Goal: Task Accomplishment & Management: Complete application form

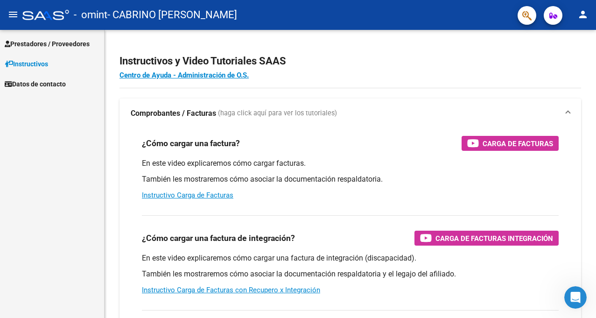
click at [57, 43] on span "Prestadores / Proveedores" at bounding box center [47, 44] width 85 height 10
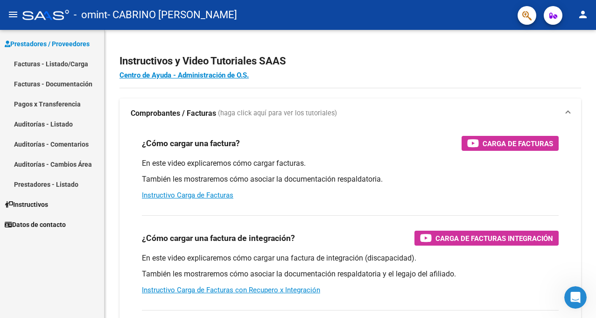
click at [64, 62] on link "Facturas - Listado/Carga" at bounding box center [52, 64] width 104 height 20
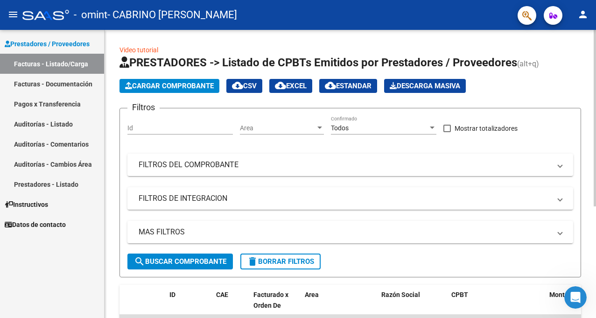
click at [210, 127] on input "Id" at bounding box center [179, 128] width 105 height 8
click at [208, 80] on button "Cargar Comprobante" at bounding box center [169, 86] width 100 height 14
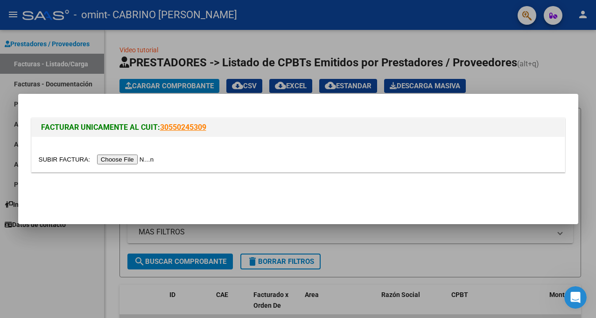
click at [143, 155] on input "file" at bounding box center [98, 159] width 118 height 10
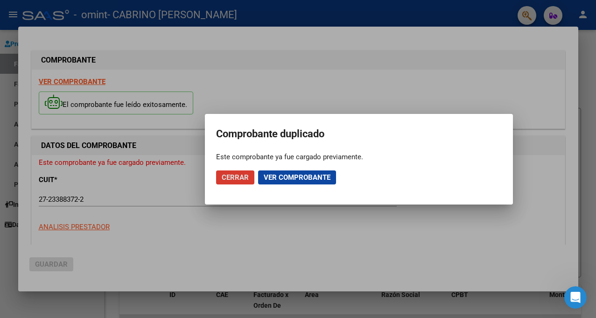
click at [299, 175] on span "Ver comprobante" at bounding box center [297, 177] width 67 height 8
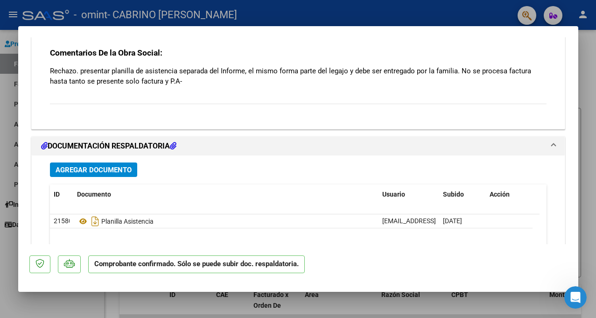
scroll to position [1011, 0]
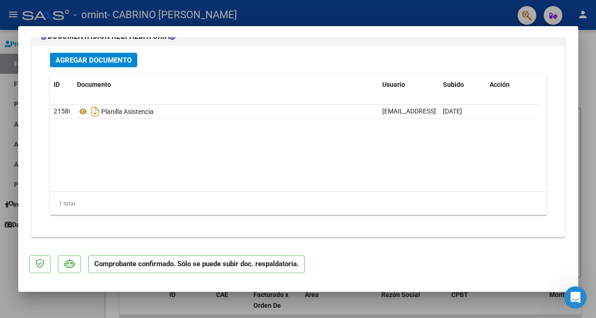
click at [583, 88] on div at bounding box center [298, 159] width 596 height 318
type input "$ 0,00"
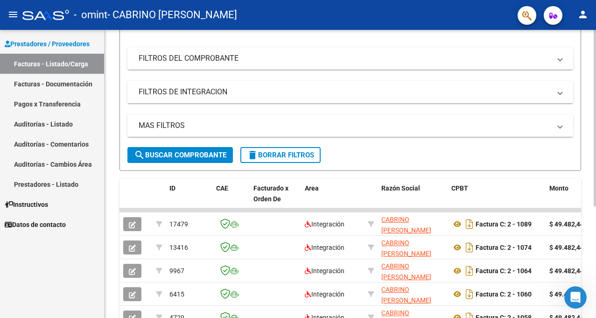
scroll to position [182, 0]
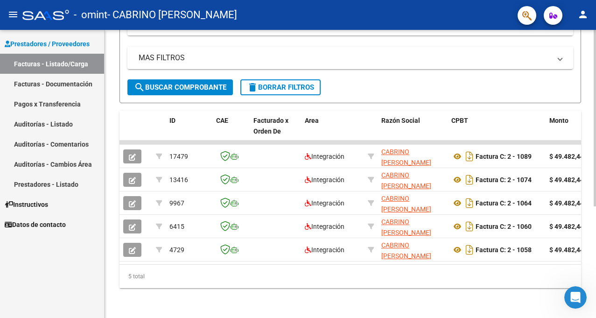
click at [589, 219] on div "Video tutorial PRESTADORES -> Listado de CPBTs Emitidos por Prestadores / Prove…" at bounding box center [352, 87] width 494 height 462
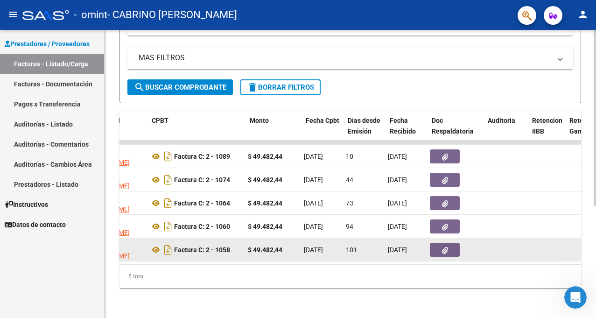
scroll to position [0, 308]
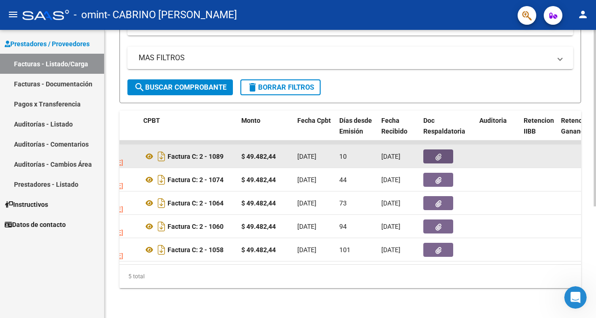
click at [436, 154] on button "button" at bounding box center [438, 156] width 30 height 14
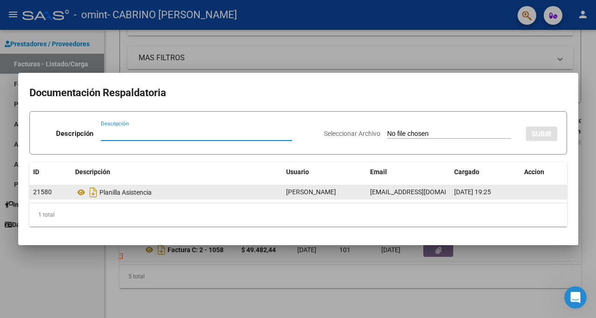
click at [300, 193] on span "[PERSON_NAME]" at bounding box center [311, 191] width 50 height 7
click at [49, 189] on span "21580" at bounding box center [42, 191] width 19 height 7
click at [529, 191] on datatable-body-cell at bounding box center [543, 192] width 47 height 14
click at [533, 192] on datatable-body-cell at bounding box center [543, 192] width 47 height 14
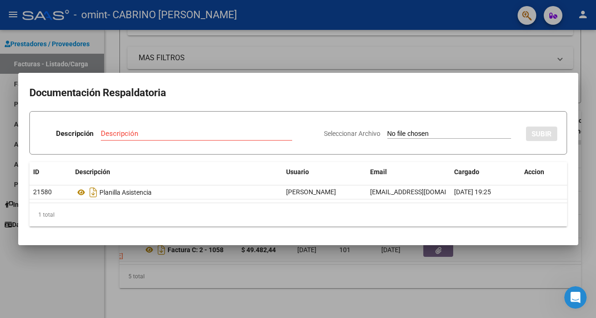
click at [577, 257] on div at bounding box center [298, 159] width 596 height 318
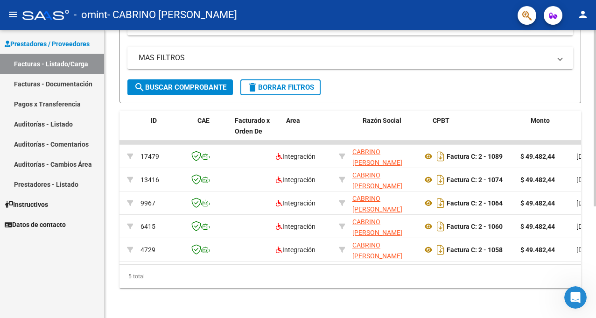
scroll to position [0, 0]
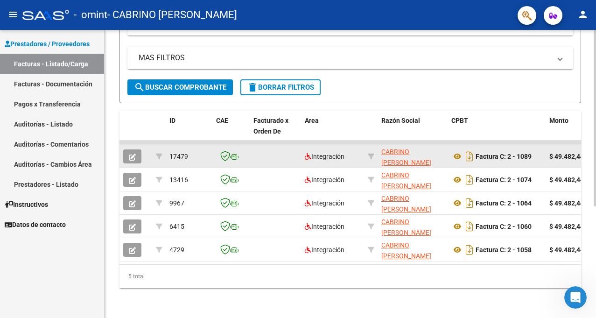
click at [138, 149] on button "button" at bounding box center [132, 156] width 18 height 14
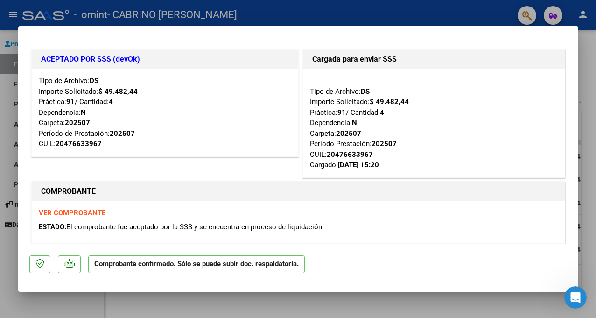
click at [218, 263] on p "Comprobante confirmado. Sólo se puede subir doc. respaldatoria." at bounding box center [196, 264] width 217 height 18
click at [570, 58] on mat-dialog-content "ACEPTADO POR SSS (devOk) Tipo de Archivo: DS Importe Solicitado: $ 49.482,44 Pr…" at bounding box center [298, 140] width 560 height 207
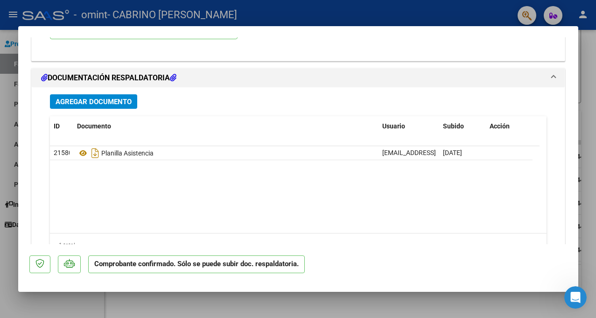
scroll to position [1160, 0]
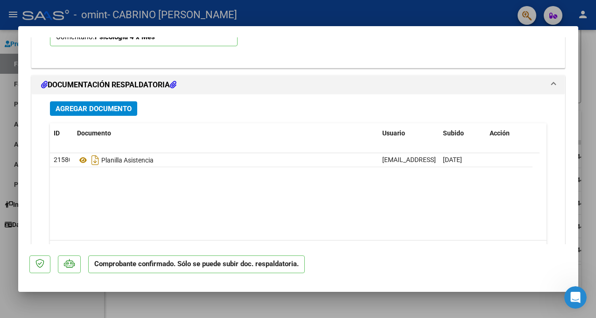
click at [105, 105] on span "Agregar Documento" at bounding box center [94, 109] width 76 height 8
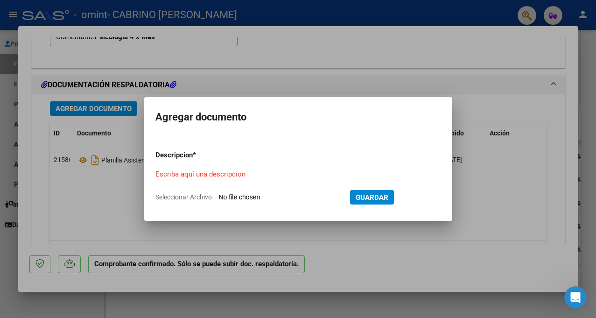
click at [325, 198] on input "Seleccionar Archivo" at bounding box center [281, 197] width 124 height 9
type input "C:\fakepath\CamScanner [DATE] 19.14.pdf"
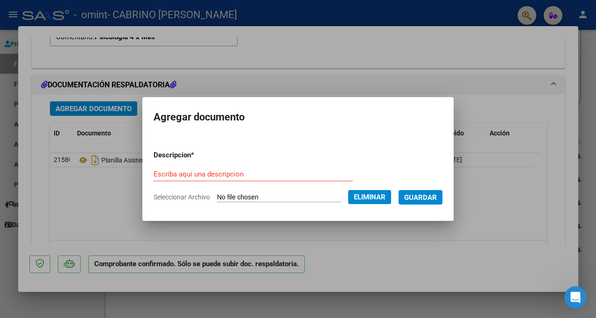
click at [253, 170] on input "Escriba aquí una descripcion" at bounding box center [253, 174] width 199 height 8
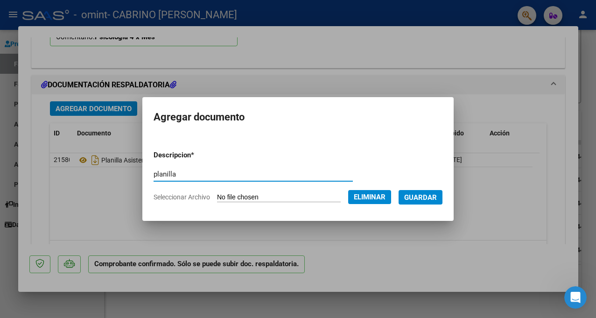
type input "planilla"
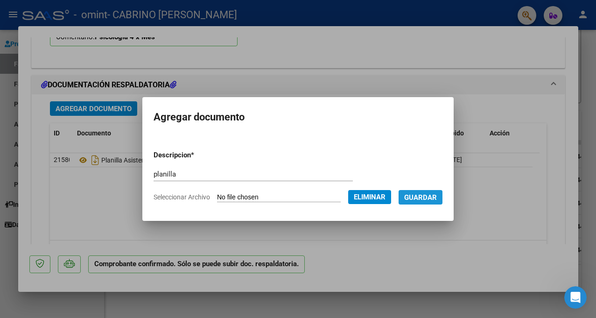
click at [431, 192] on button "Guardar" at bounding box center [421, 197] width 44 height 14
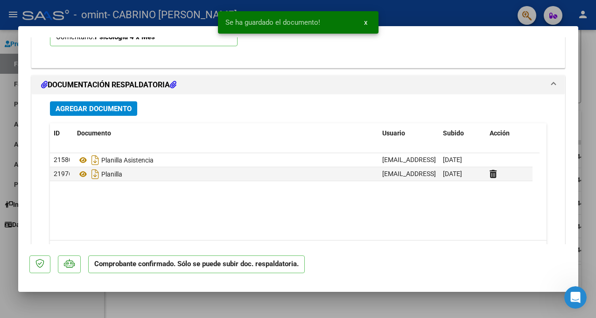
scroll to position [1209, 0]
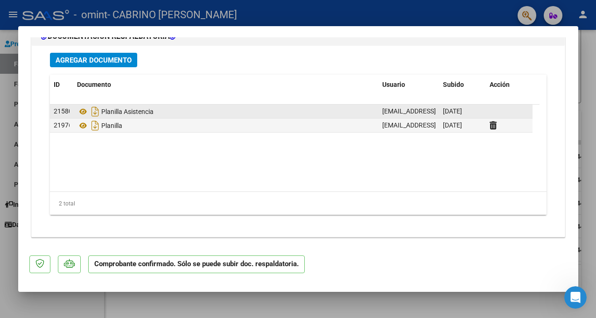
click at [484, 110] on datatable-body-cell "[DATE]" at bounding box center [462, 112] width 47 height 14
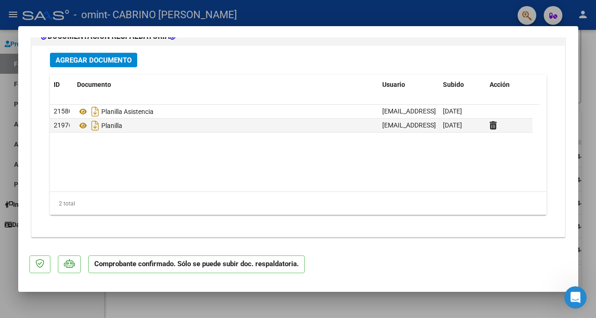
drag, startPoint x: 499, startPoint y: 111, endPoint x: 262, endPoint y: 196, distance: 251.4
click at [262, 196] on div "2 total" at bounding box center [298, 203] width 497 height 23
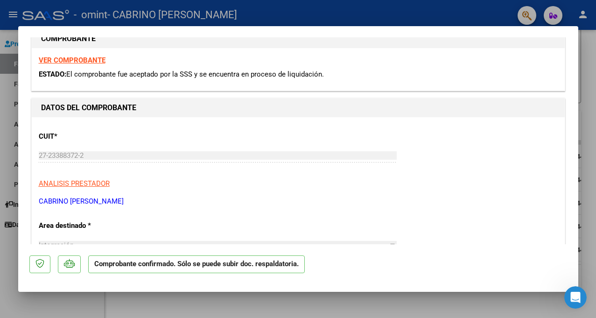
scroll to position [0, 0]
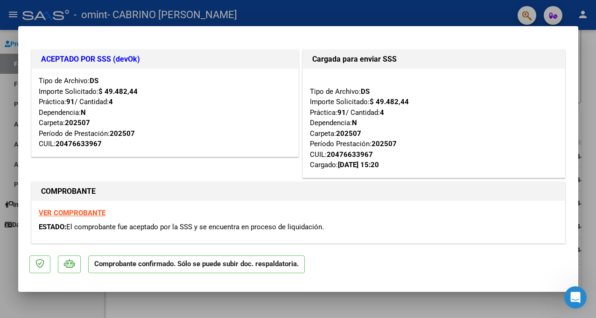
click at [589, 70] on div at bounding box center [298, 159] width 596 height 318
type input "$ 0,00"
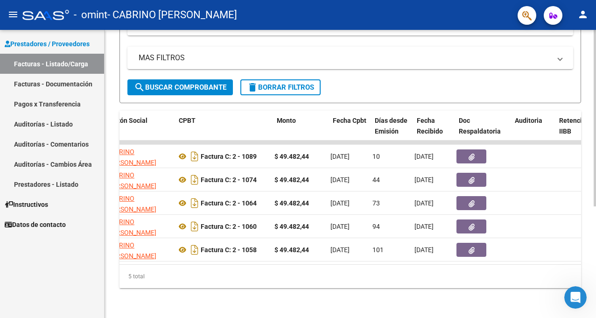
scroll to position [0, 273]
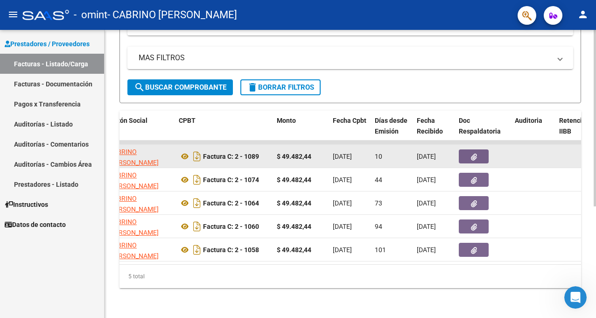
click at [379, 153] on span "10" at bounding box center [378, 156] width 7 height 7
click at [477, 154] on icon "button" at bounding box center [474, 157] width 6 height 7
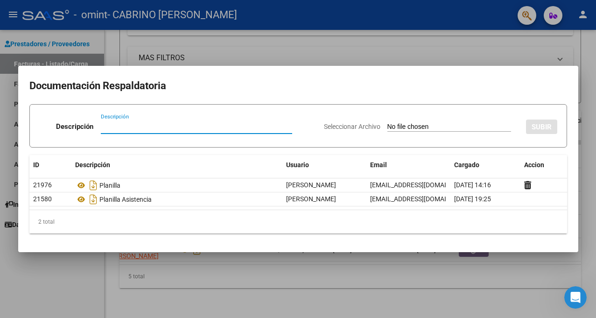
click at [548, 51] on div at bounding box center [298, 159] width 596 height 318
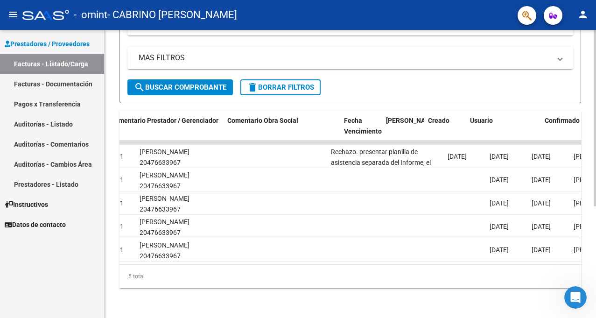
scroll to position [0, 1370]
